Goal: Navigation & Orientation: Understand site structure

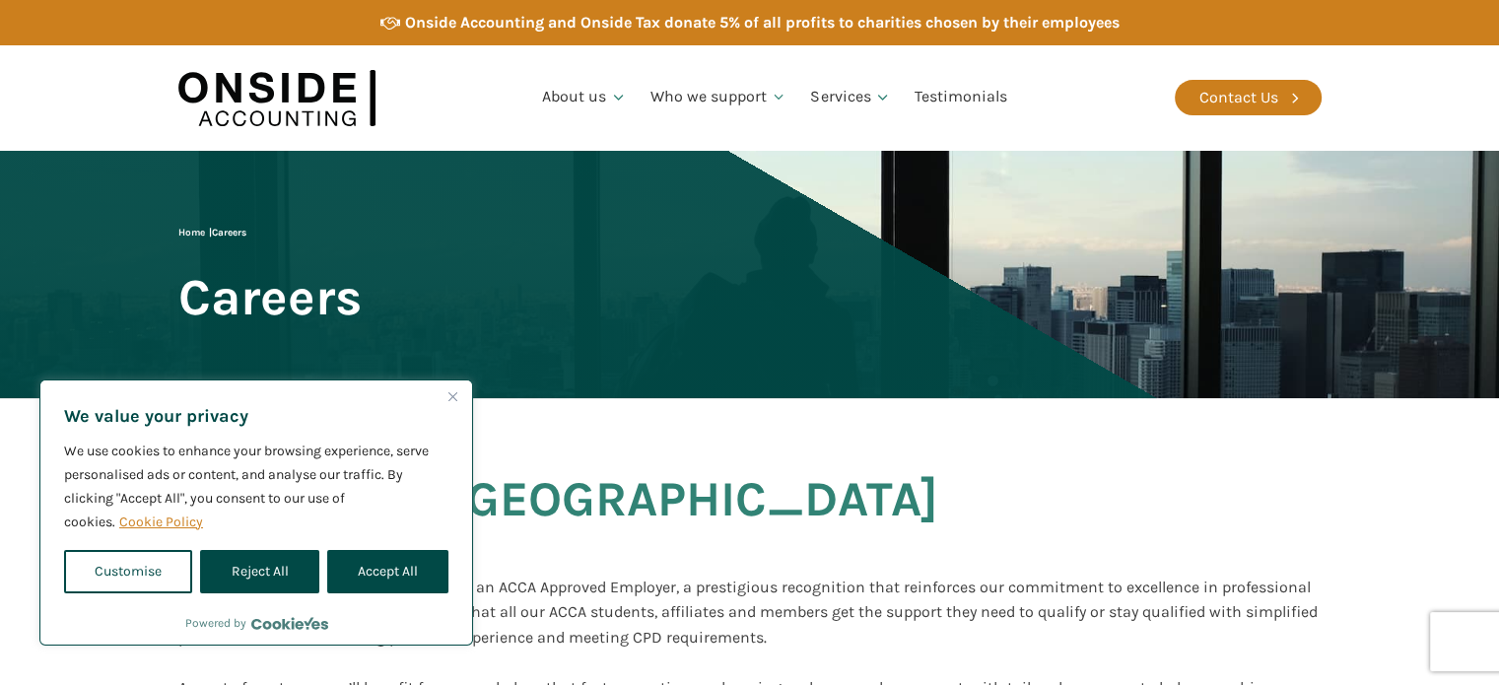
drag, startPoint x: 403, startPoint y: 575, endPoint x: 413, endPoint y: 577, distance: 10.1
click at [403, 576] on button "Accept All" at bounding box center [387, 571] width 121 height 43
checkbox input "true"
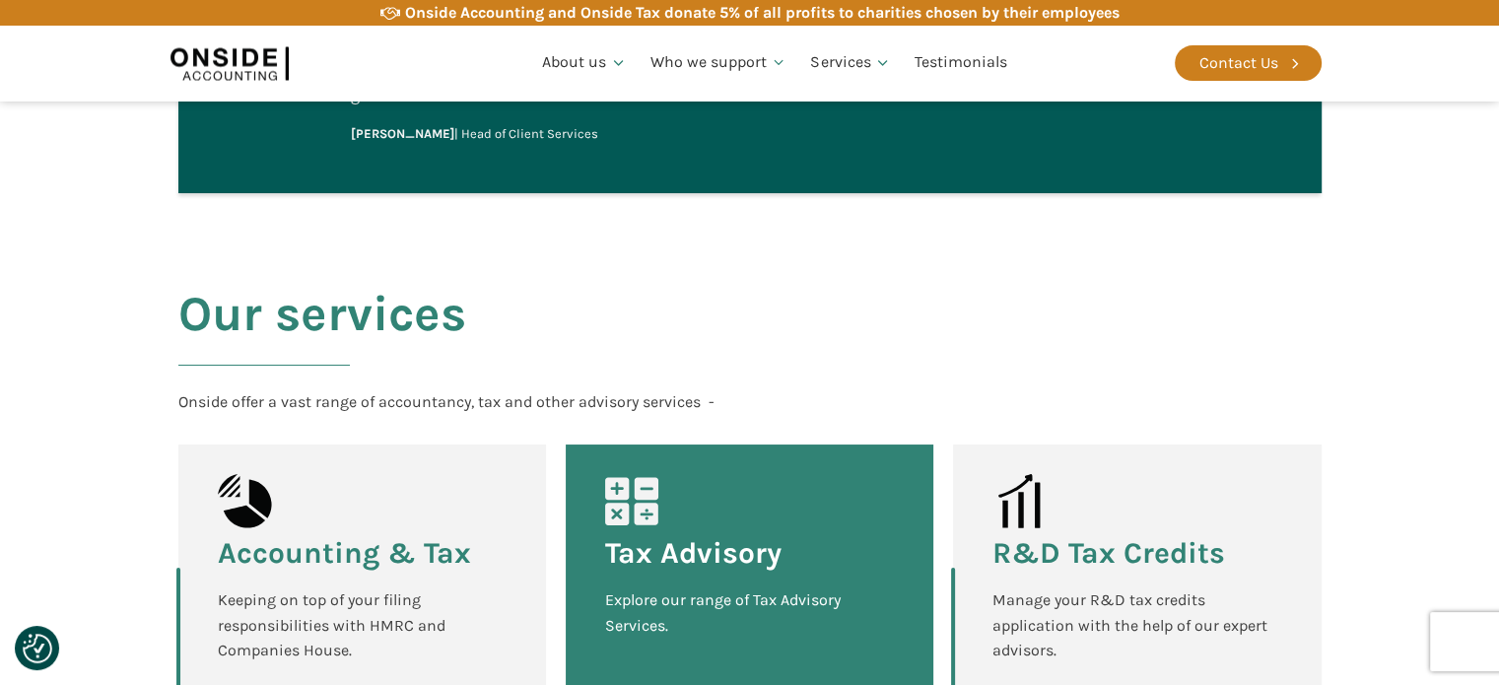
scroll to position [2859, 0]
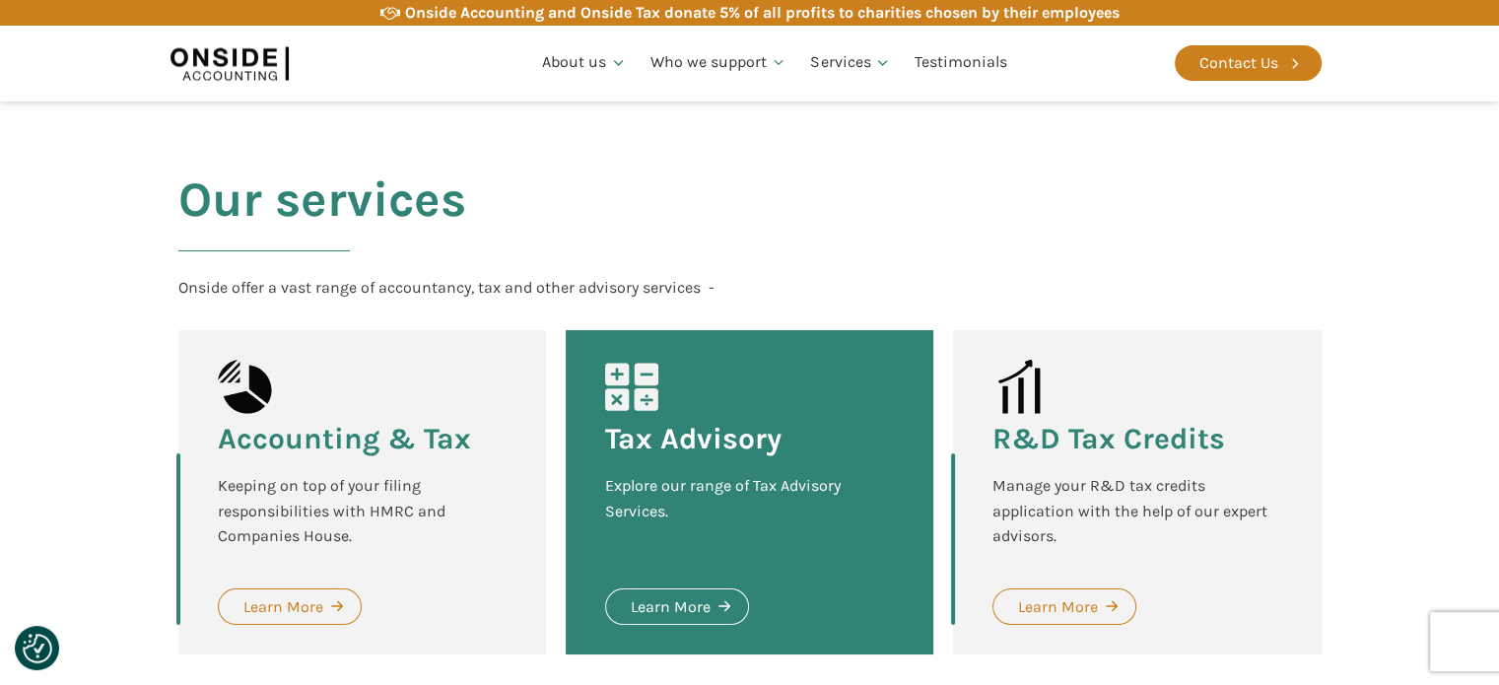
click at [296, 386] on div "Accounting & Tax Keeping on top of your filing responsibilities with HMRC and C…" at bounding box center [362, 492] width 368 height 324
click at [312, 588] on link "Learn More" at bounding box center [290, 606] width 144 height 37
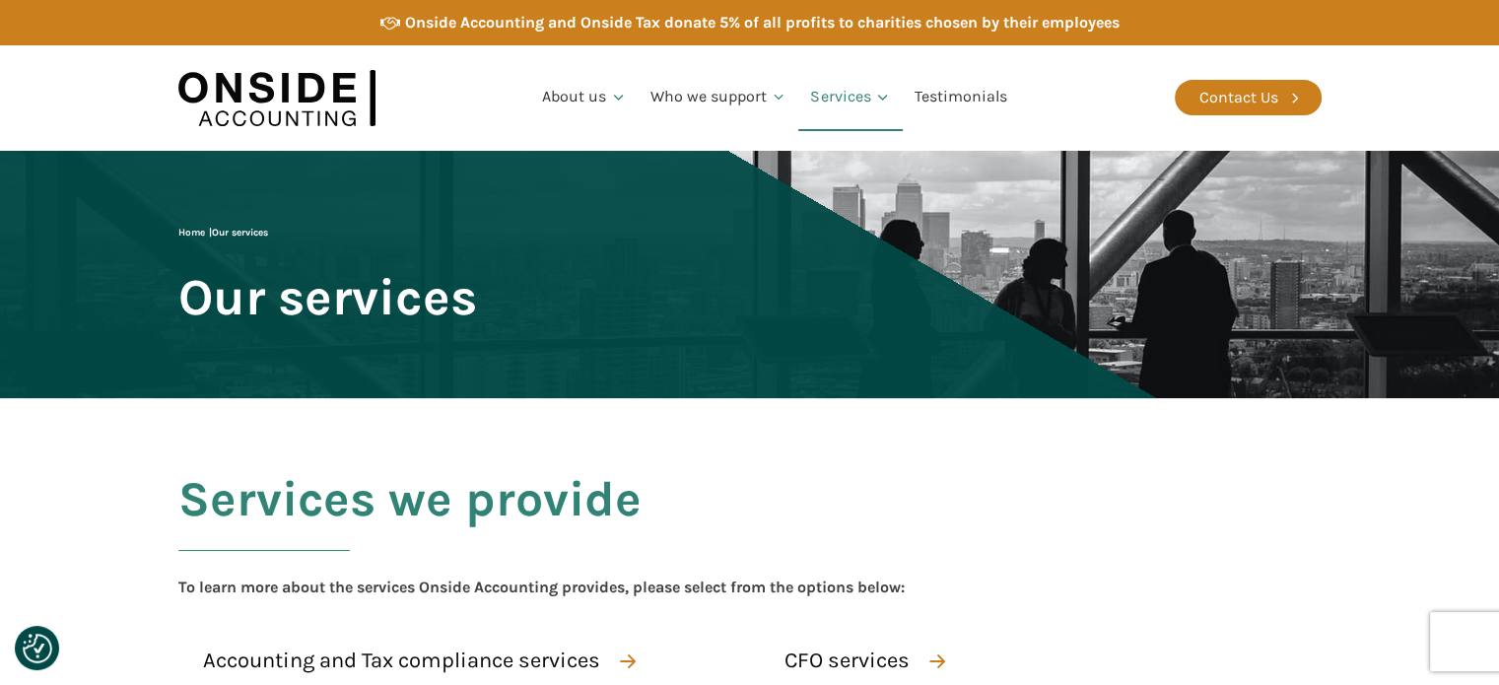
click at [311, 98] on img at bounding box center [276, 98] width 197 height 76
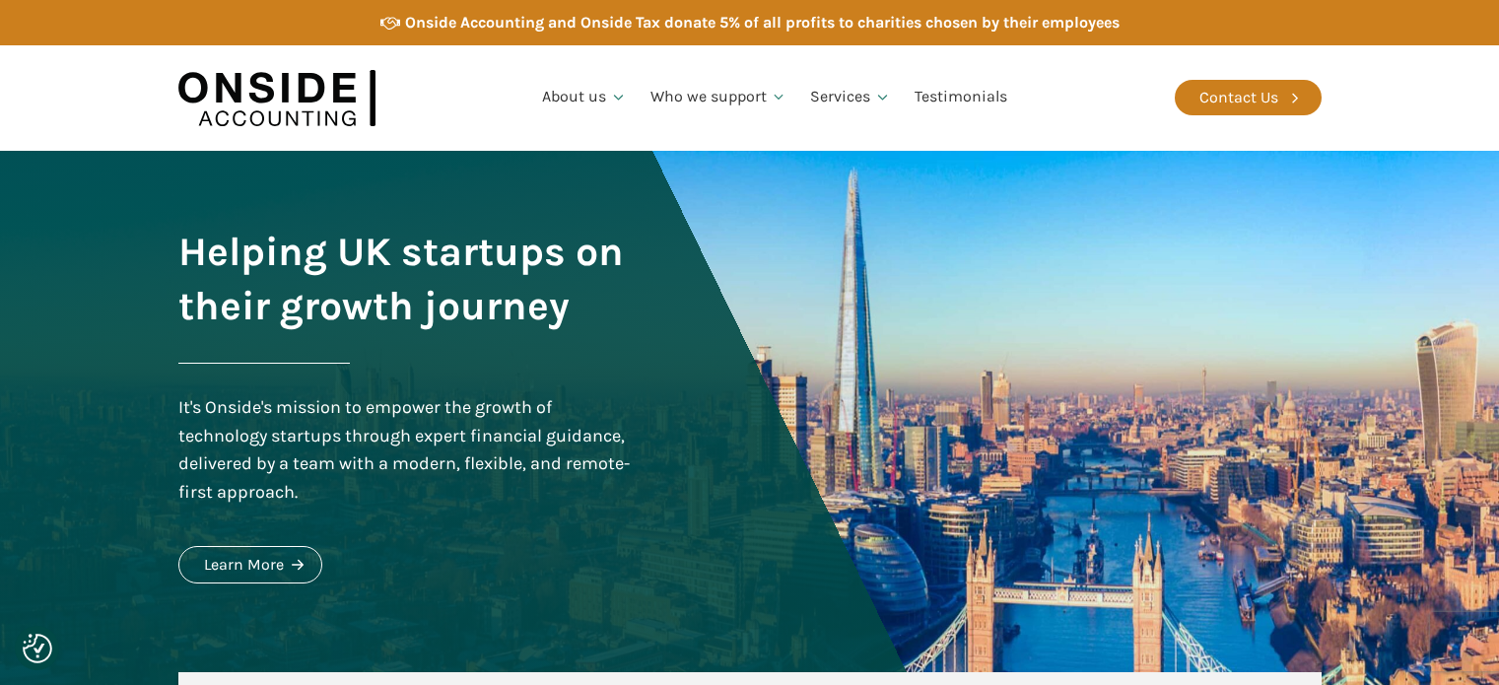
checkbox input "true"
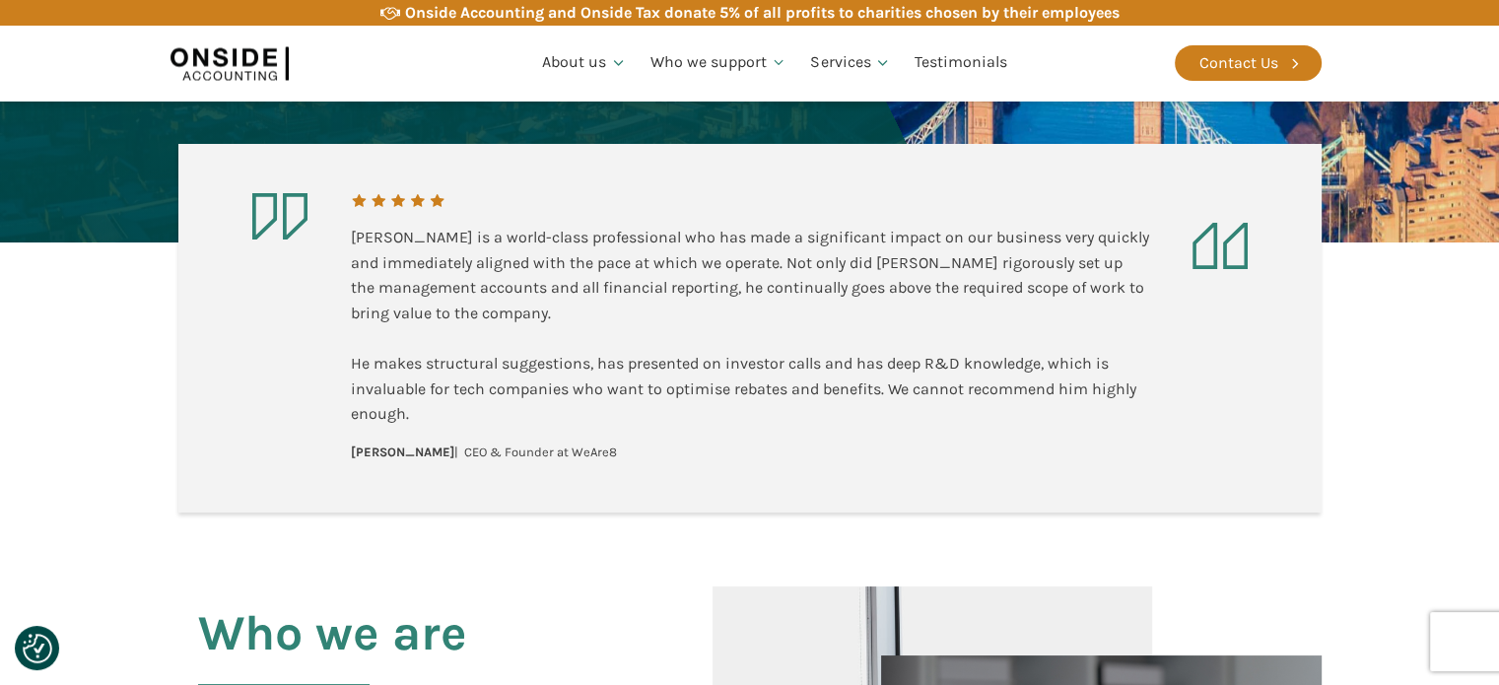
scroll to position [292, 0]
